Goal: Task Accomplishment & Management: Manage account settings

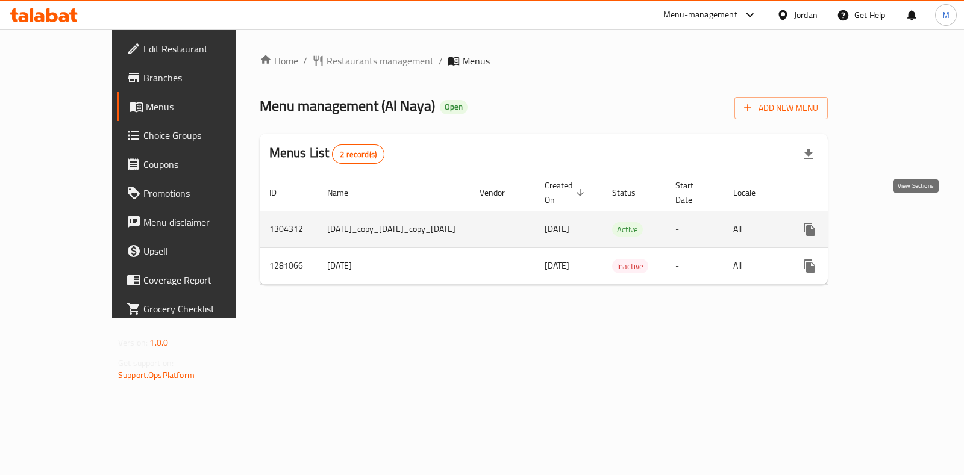
click at [909, 224] on link "enhanced table" at bounding box center [896, 229] width 29 height 29
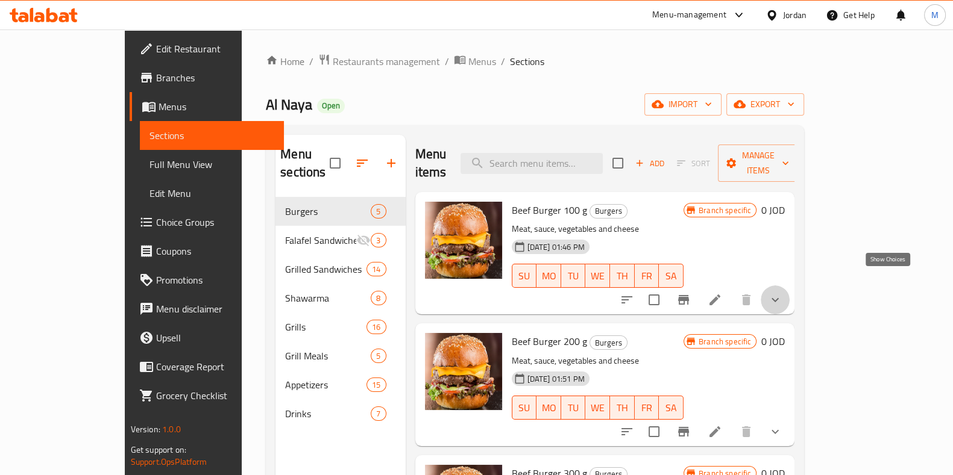
click at [782, 293] on icon "show more" at bounding box center [775, 300] width 14 height 14
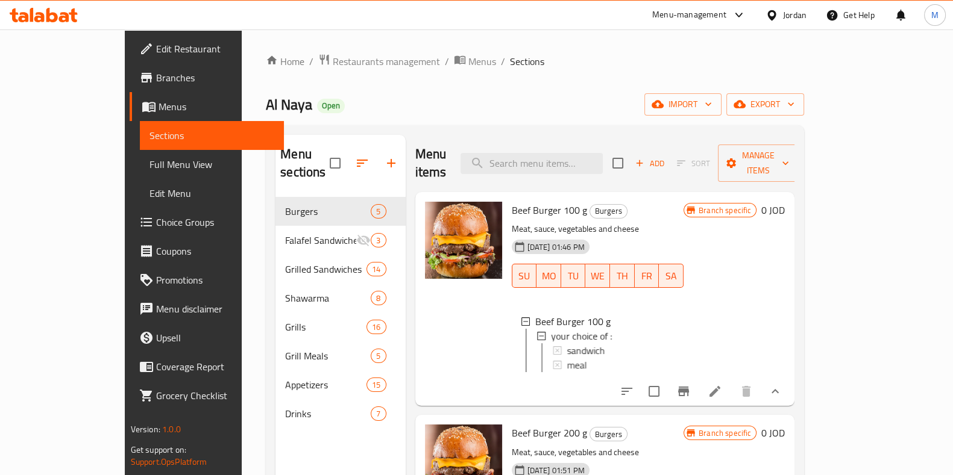
scroll to position [75, 0]
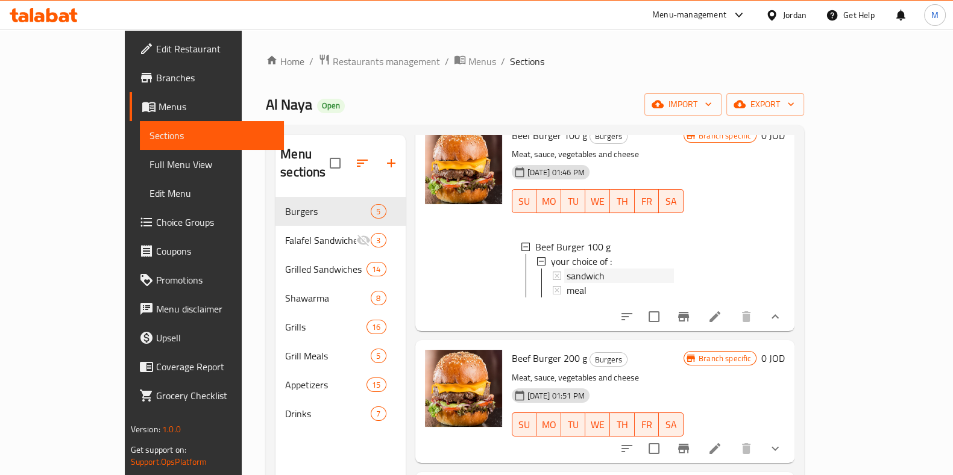
click at [577, 269] on div "sandwich" at bounding box center [620, 276] width 108 height 14
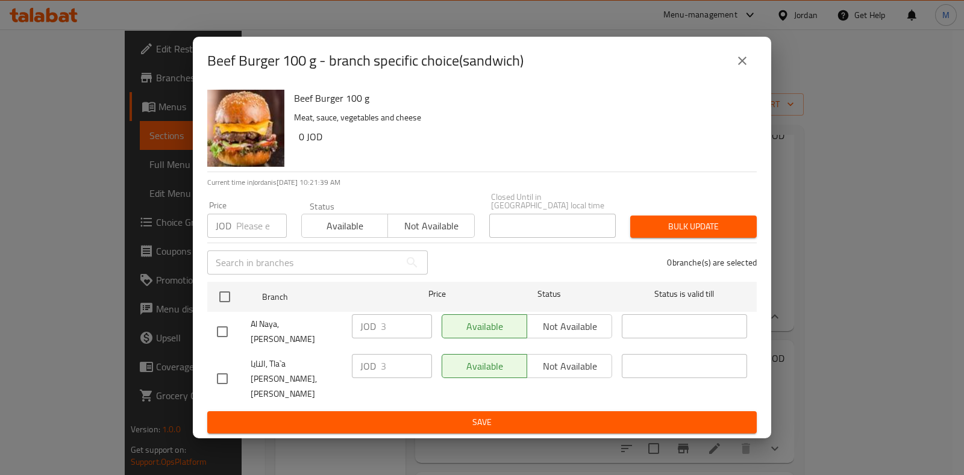
click at [749, 68] on icon "close" at bounding box center [742, 61] width 14 height 14
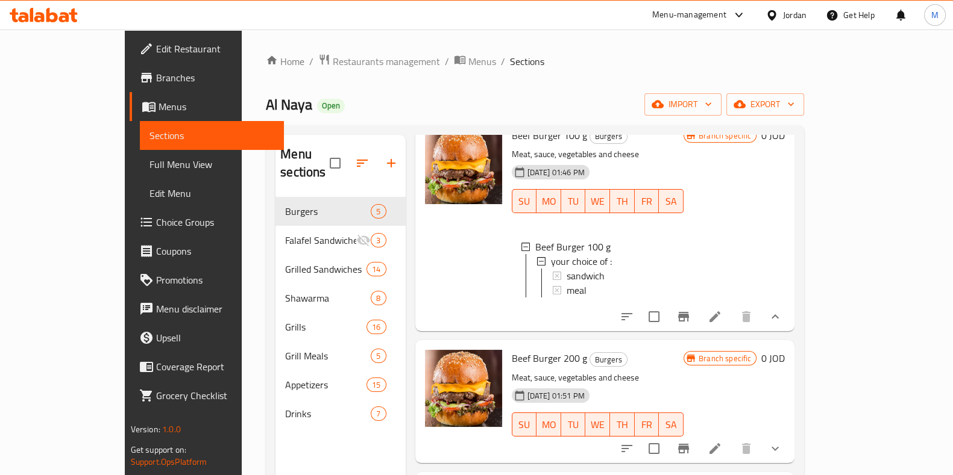
click at [804, 178] on div "Menu sections Burgers 5 Falafel Sandwiches 3 Grilled Sandwiches 14 Shawarma 8 G…" at bounding box center [535, 372] width 538 height 495
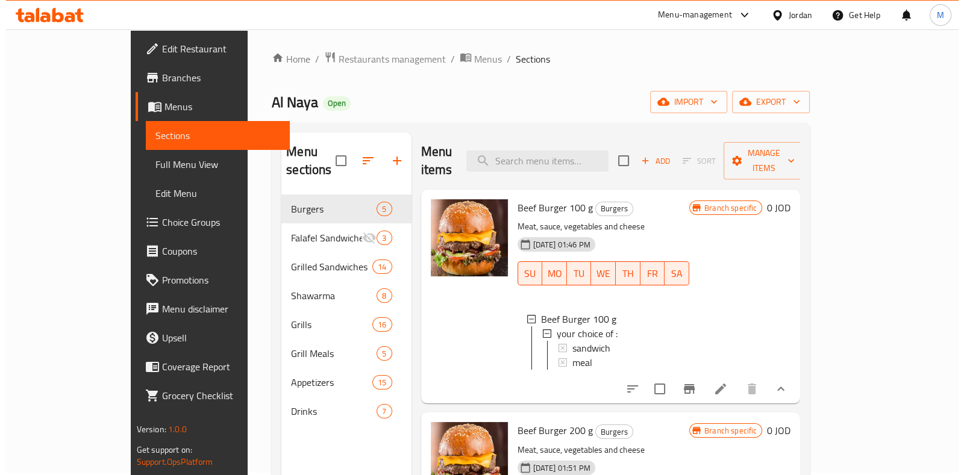
scroll to position [0, 0]
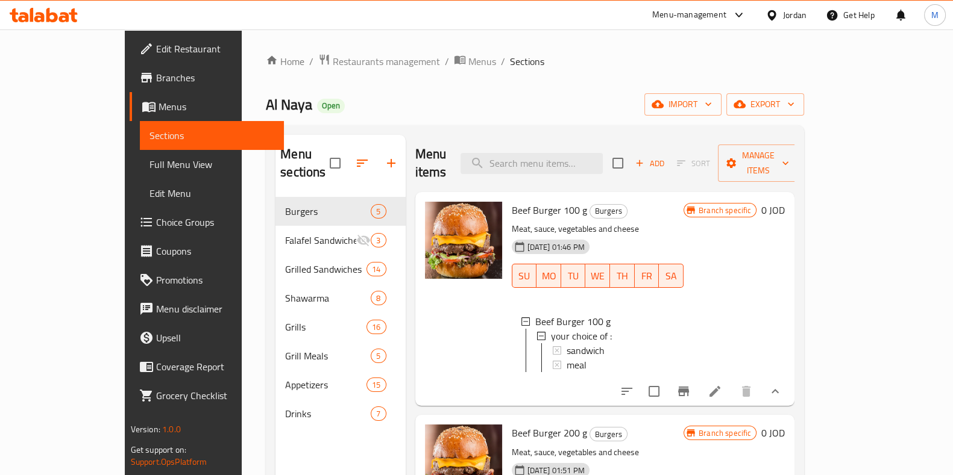
click at [566, 343] on span "sandwich" at bounding box center [585, 350] width 38 height 14
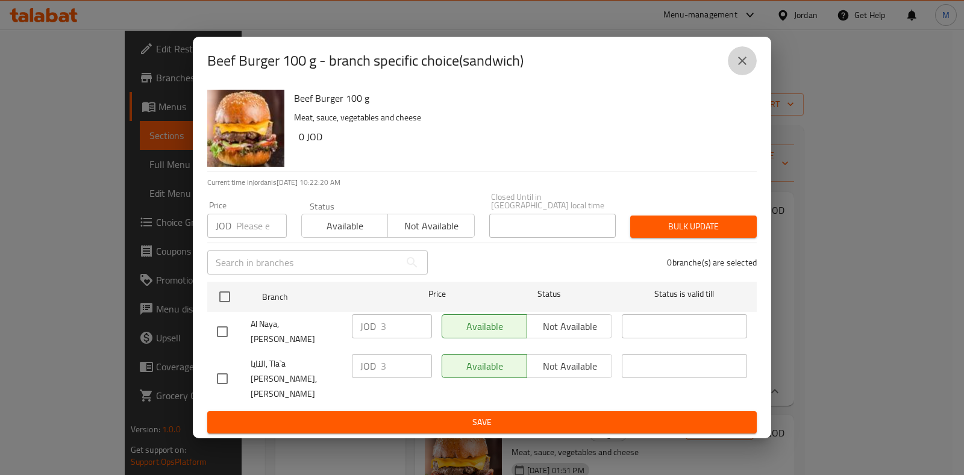
click at [741, 75] on button "close" at bounding box center [742, 60] width 29 height 29
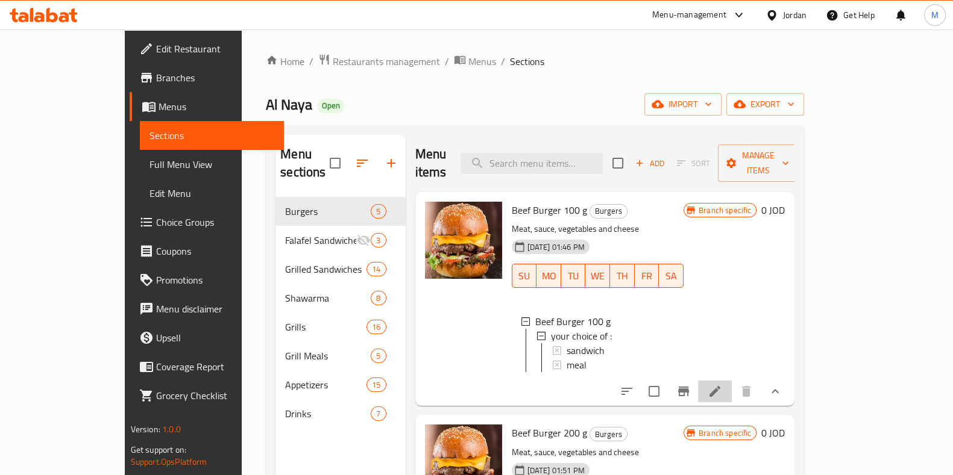
click at [722, 384] on icon at bounding box center [714, 391] width 14 height 14
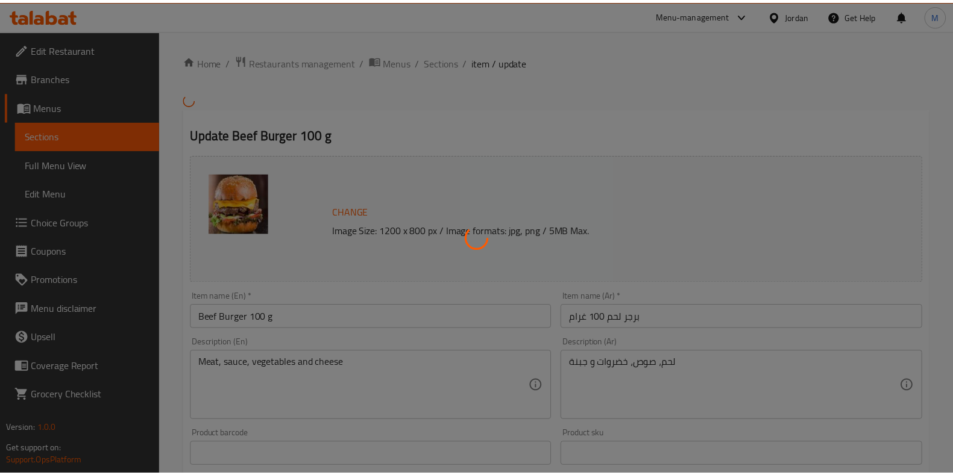
scroll to position [413, 0]
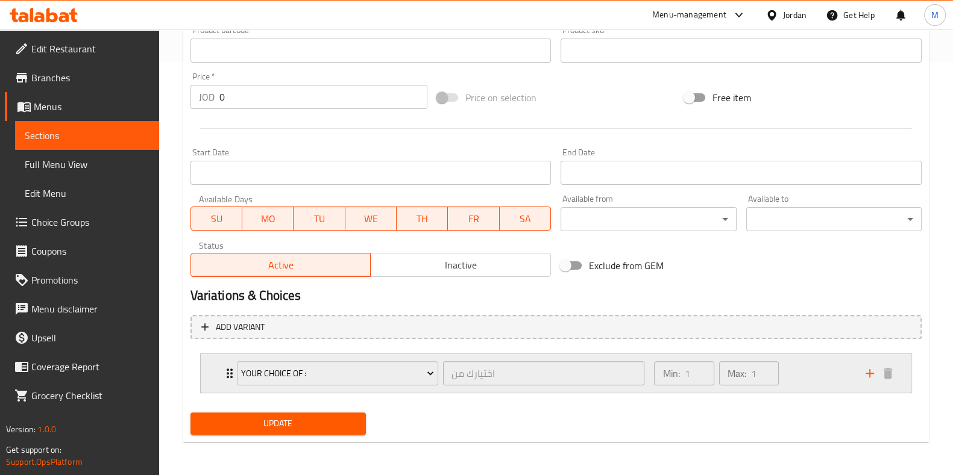
click at [820, 374] on div "Min: 1 ​ Max: 1 ​" at bounding box center [752, 373] width 211 height 39
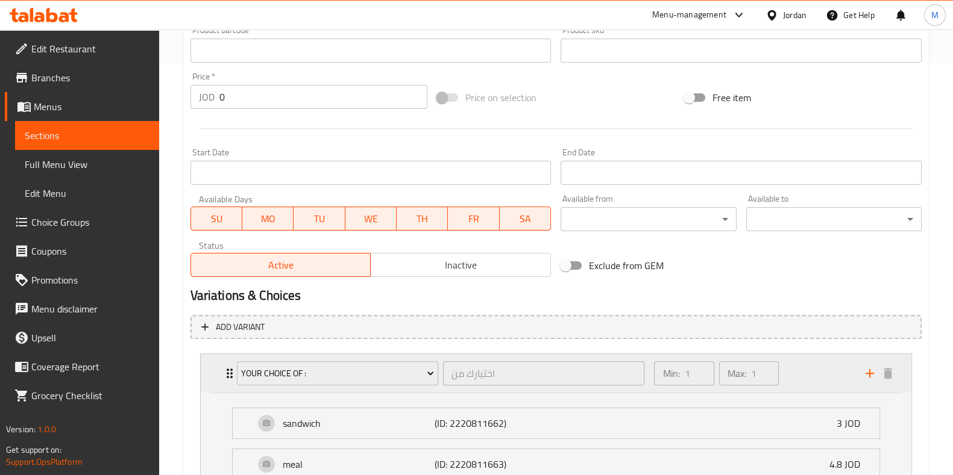
scroll to position [488, 0]
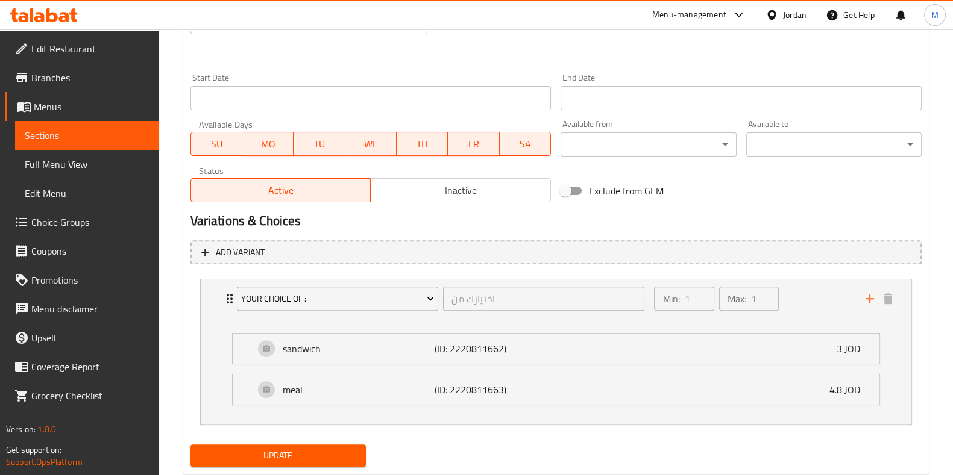
click at [119, 225] on span "Choice Groups" at bounding box center [90, 222] width 118 height 14
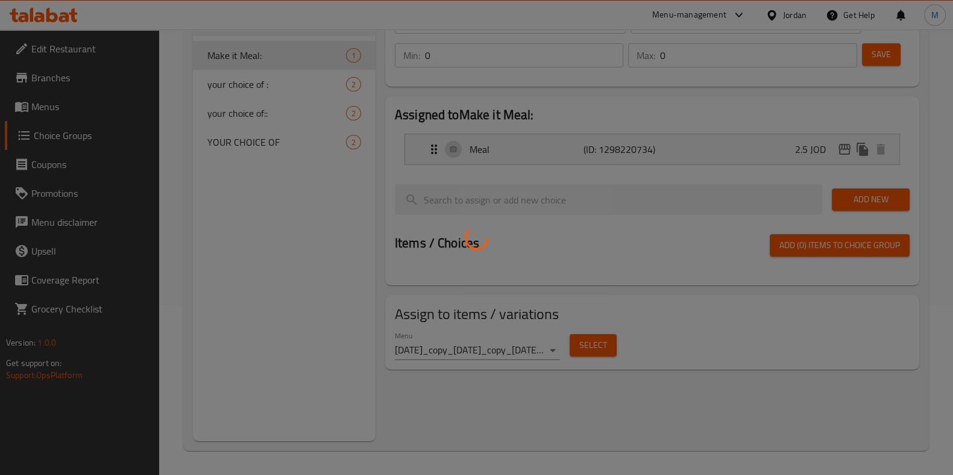
scroll to position [171, 0]
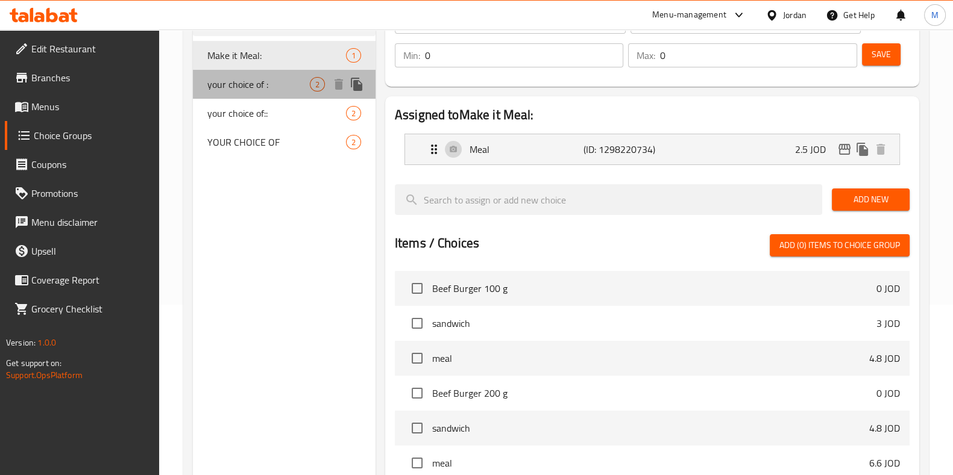
click at [303, 92] on div "your choice of : 2" at bounding box center [284, 84] width 183 height 29
type input "your choice of :"
type input "اختيارك من"
type input "1"
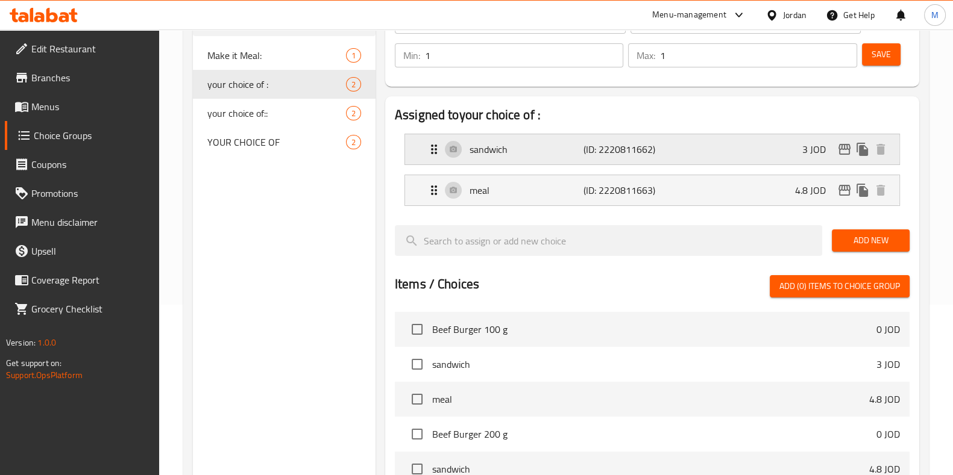
click at [847, 153] on icon "edit" at bounding box center [844, 149] width 14 height 14
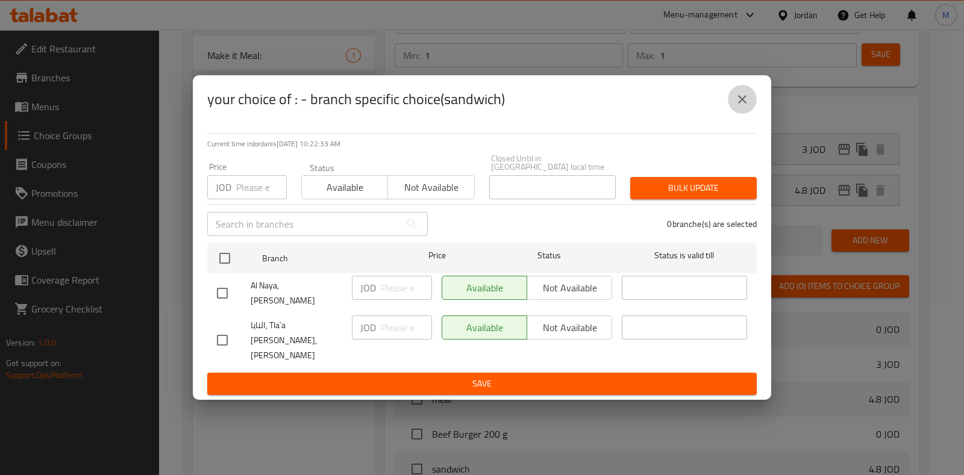
click at [736, 114] on button "close" at bounding box center [742, 99] width 29 height 29
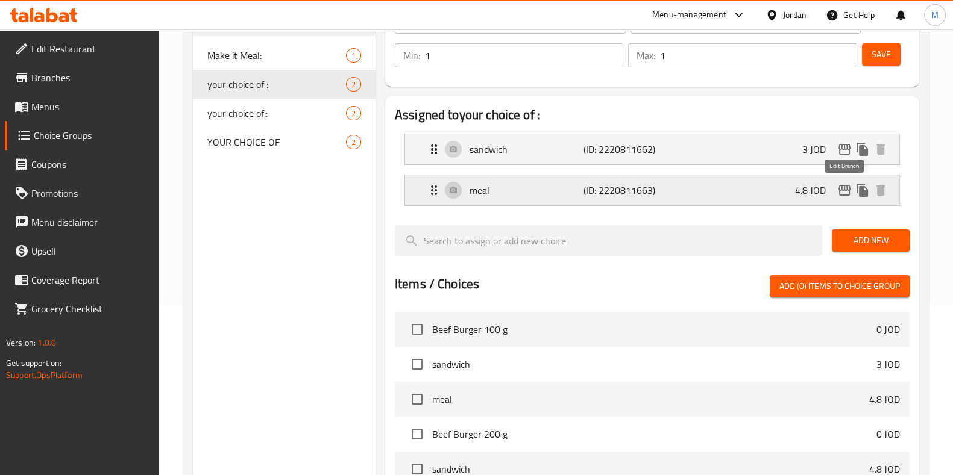
click at [847, 188] on icon "edit" at bounding box center [844, 190] width 14 height 14
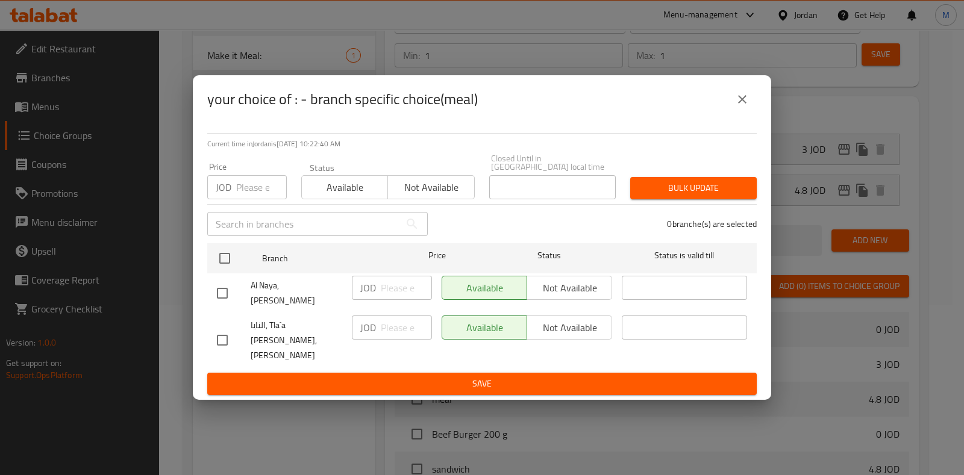
click at [744, 107] on icon "close" at bounding box center [742, 99] width 14 height 14
